Goal: Information Seeking & Learning: Check status

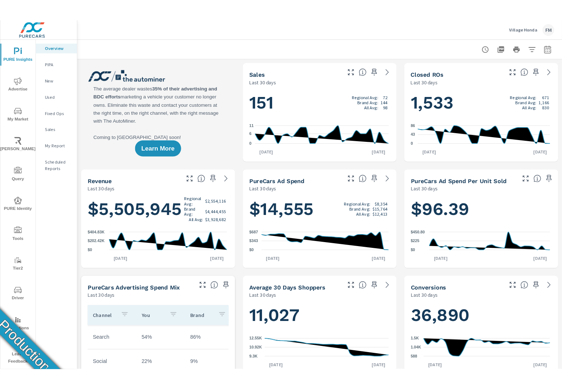
scroll to position [0, 0]
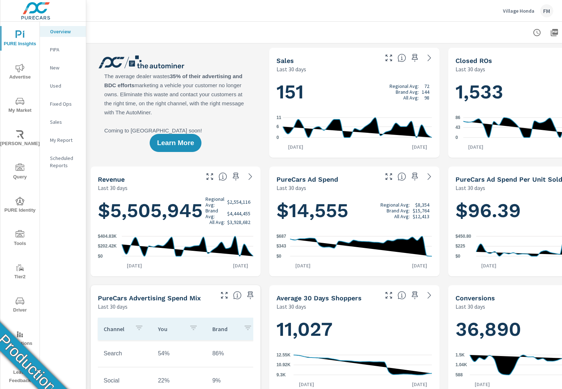
click at [22, 303] on icon "nav menu" at bounding box center [20, 301] width 9 height 9
